Goal: Information Seeking & Learning: Learn about a topic

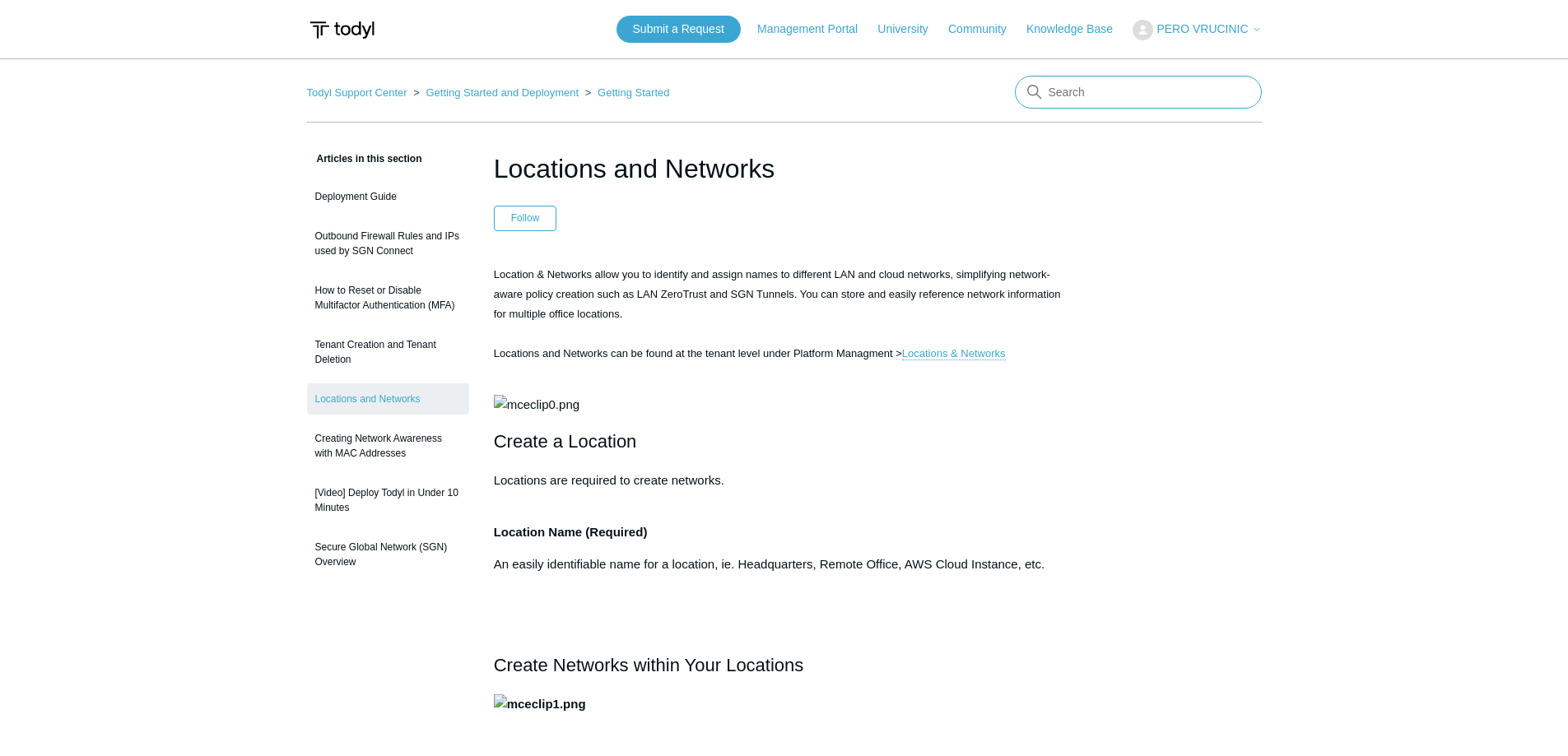
click at [1096, 87] on input "Search" at bounding box center [1138, 91] width 247 height 33
type input "s"
type input "installation key"
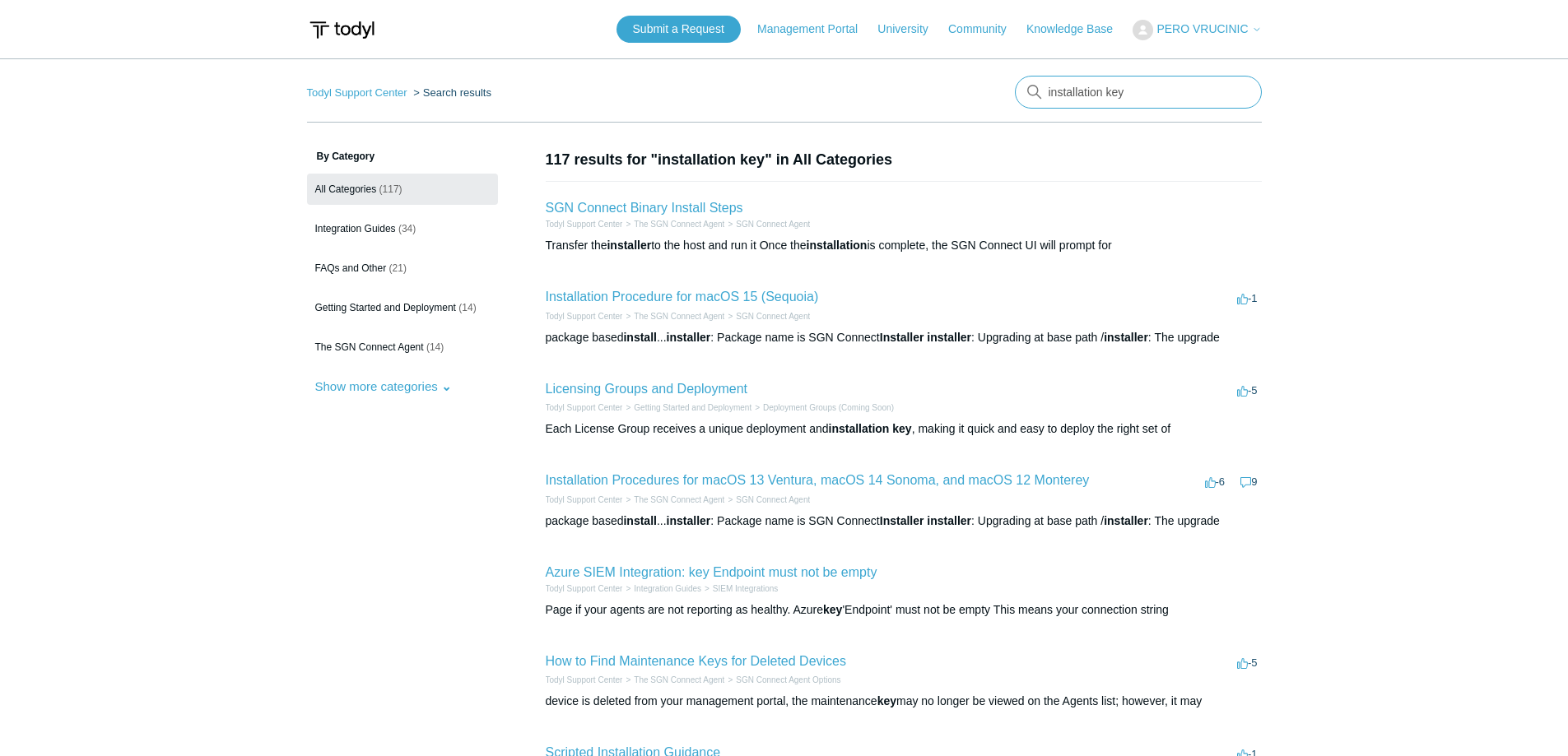
click at [1113, 92] on input "installation key" at bounding box center [1138, 91] width 247 height 33
type input "installation for windows"
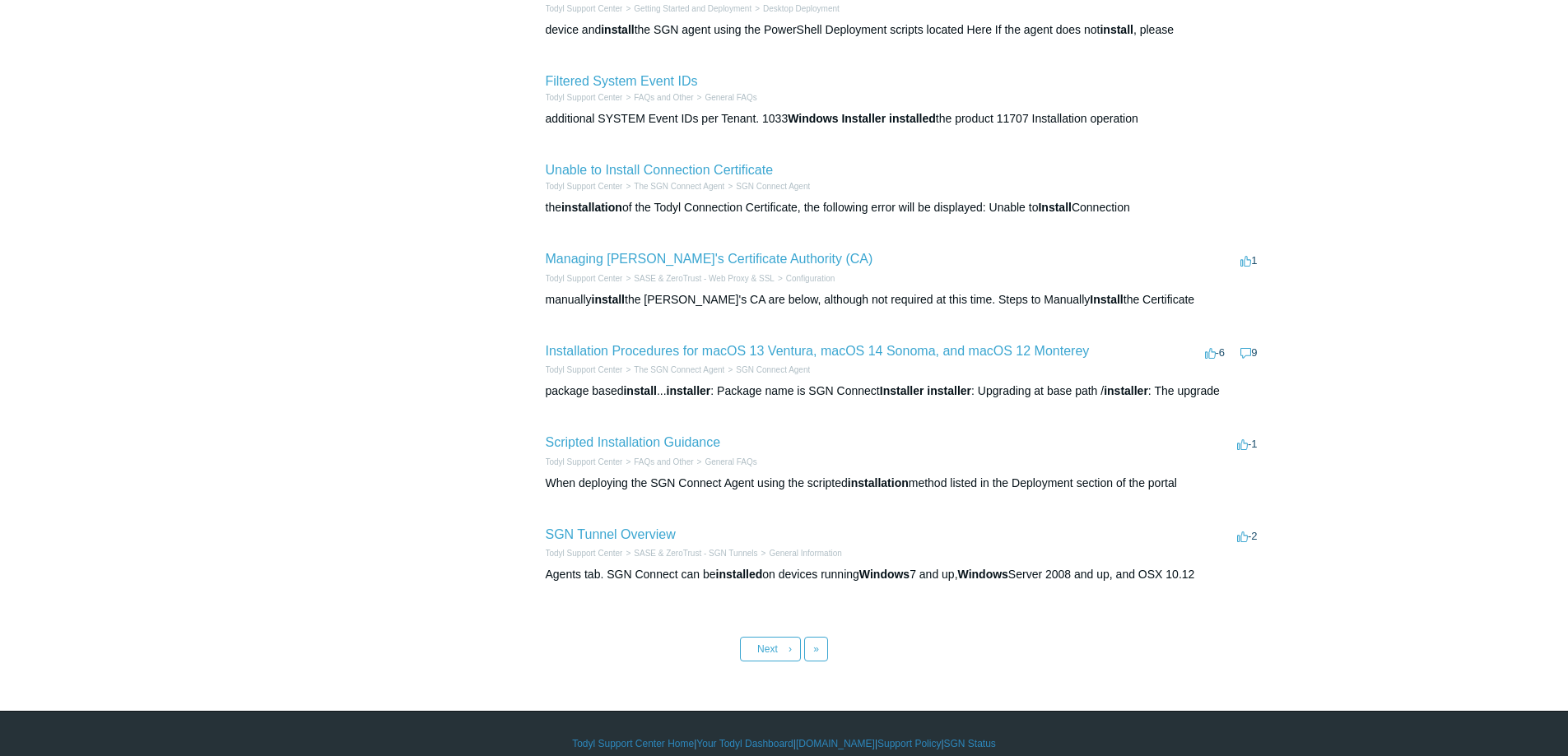
scroll to position [514, 0]
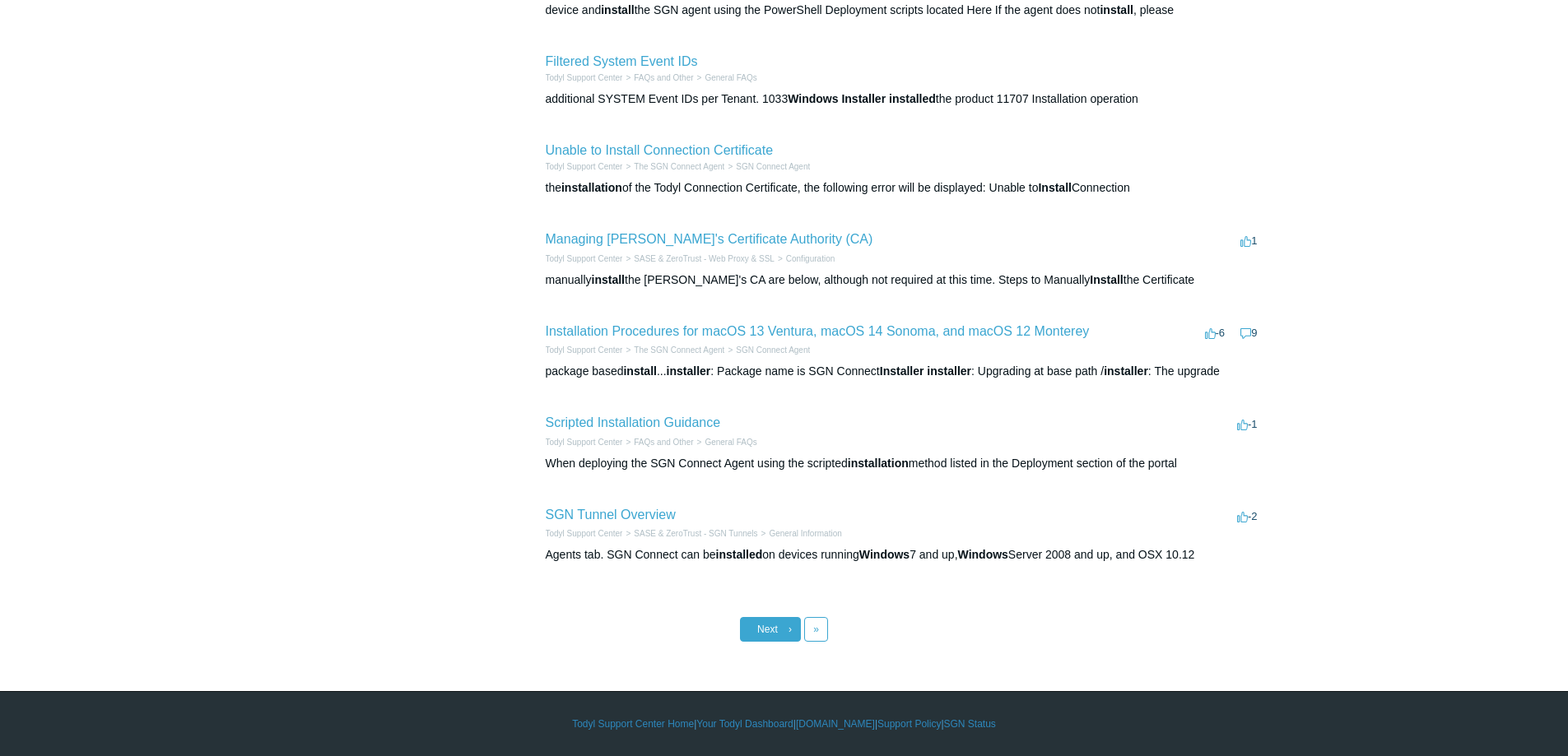
click at [756, 624] on link "Next ›" at bounding box center [770, 630] width 61 height 25
